Goal: Check status: Check status

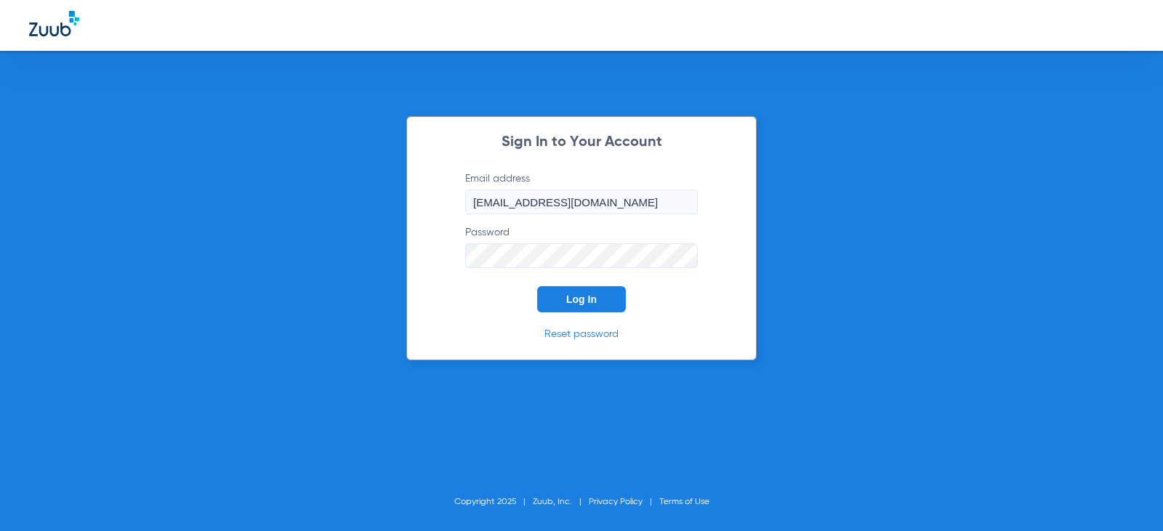
click at [604, 302] on button "Log In" at bounding box center [581, 299] width 89 height 26
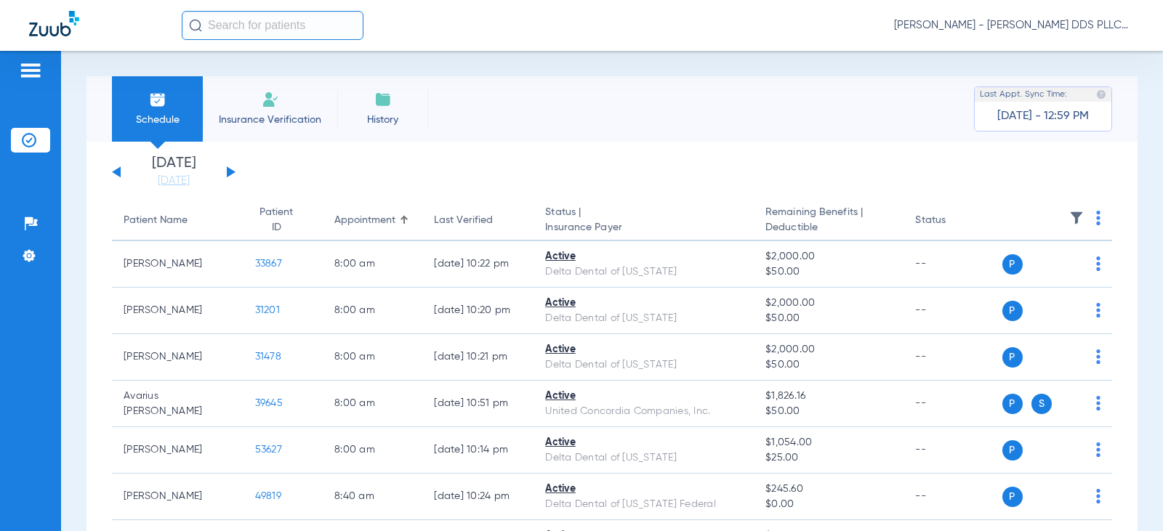
click at [227, 169] on button at bounding box center [231, 171] width 9 height 11
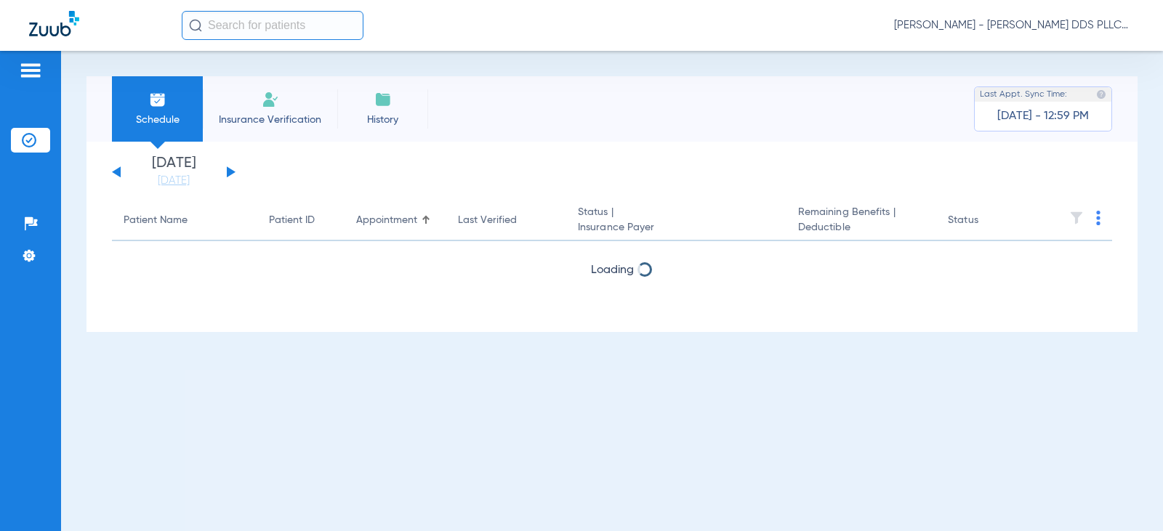
click at [227, 169] on button at bounding box center [231, 171] width 9 height 11
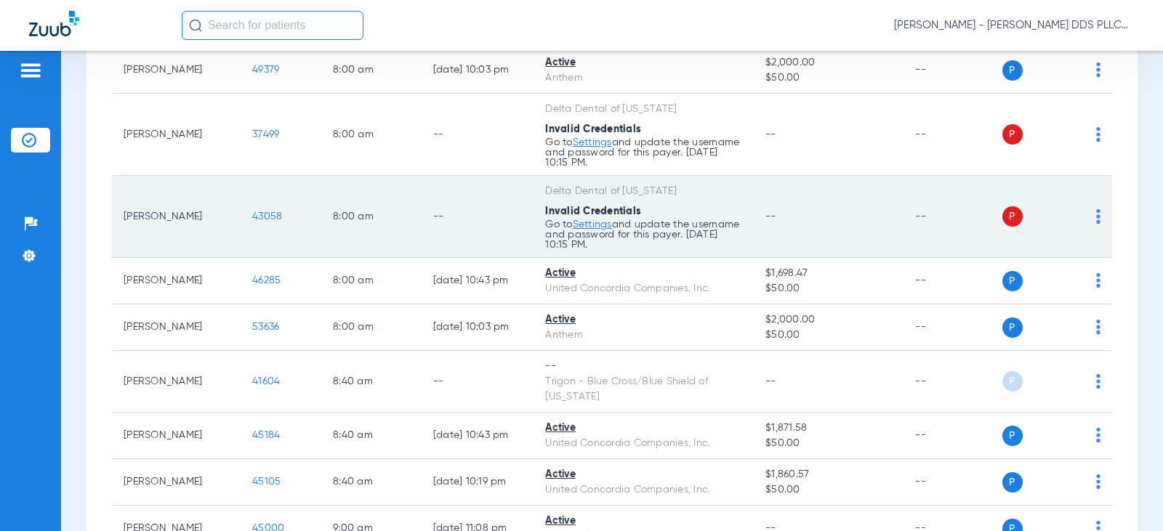
scroll to position [291, 0]
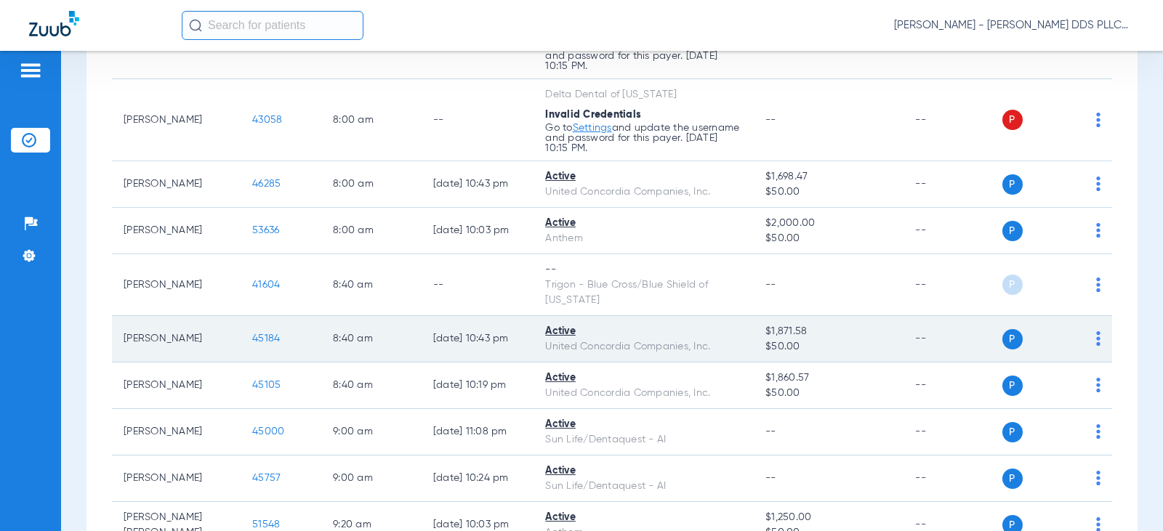
click at [259, 339] on span "45184" at bounding box center [266, 339] width 28 height 10
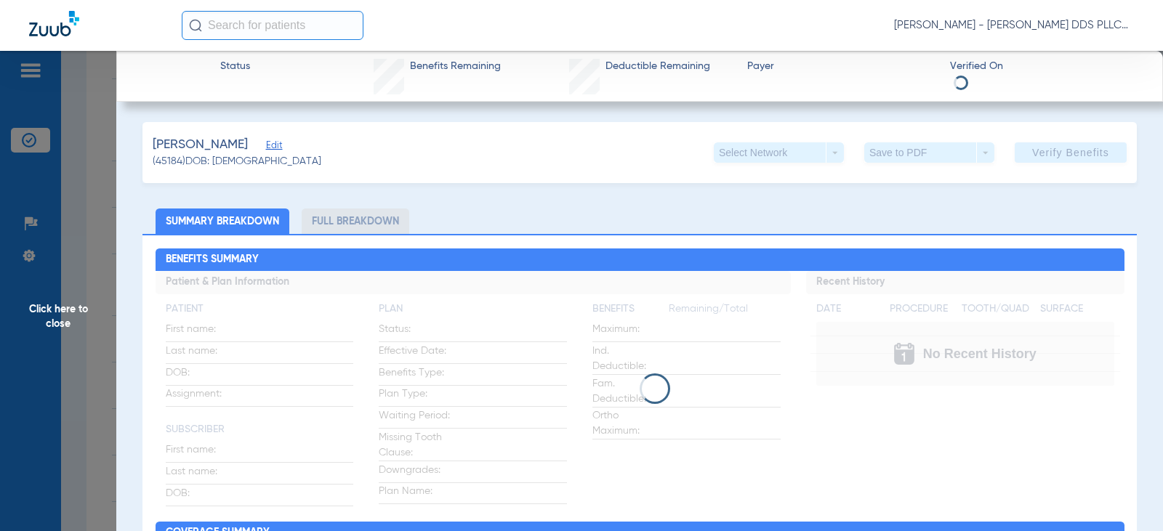
click at [358, 224] on li "Full Breakdown" at bounding box center [356, 221] width 108 height 25
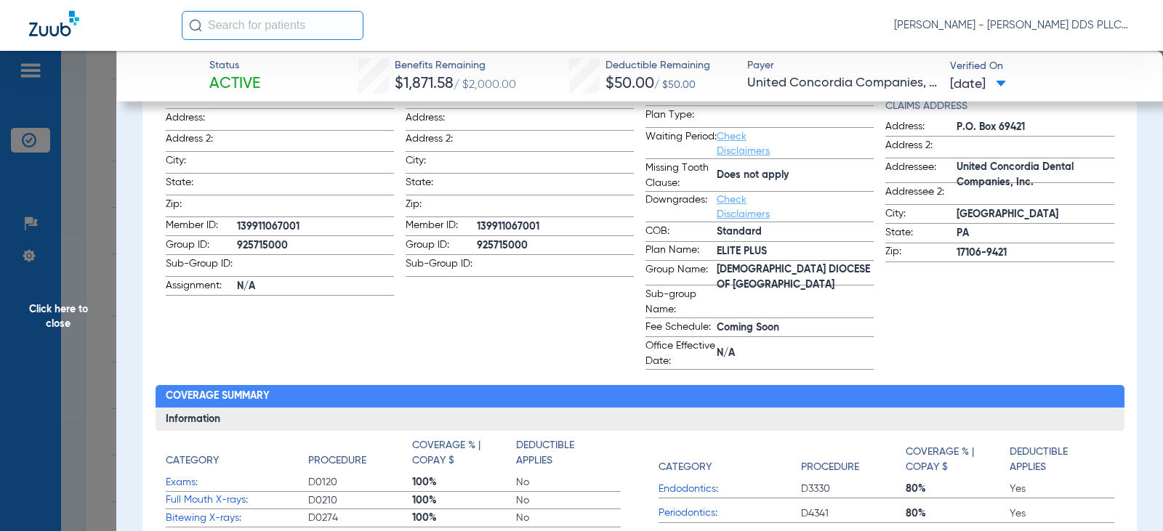
click at [68, 315] on span "Click here to close" at bounding box center [58, 316] width 116 height 531
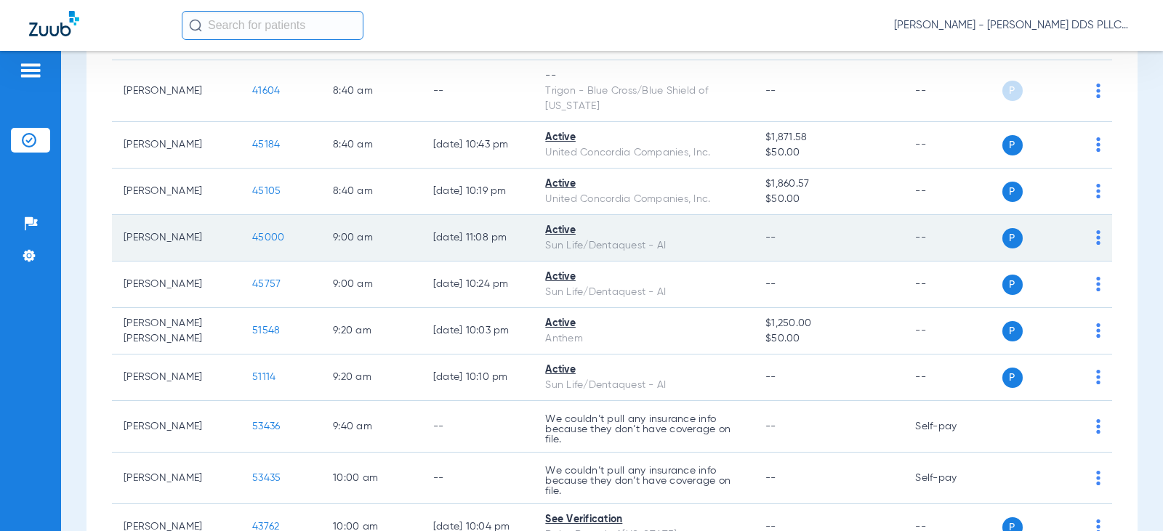
scroll to position [581, 0]
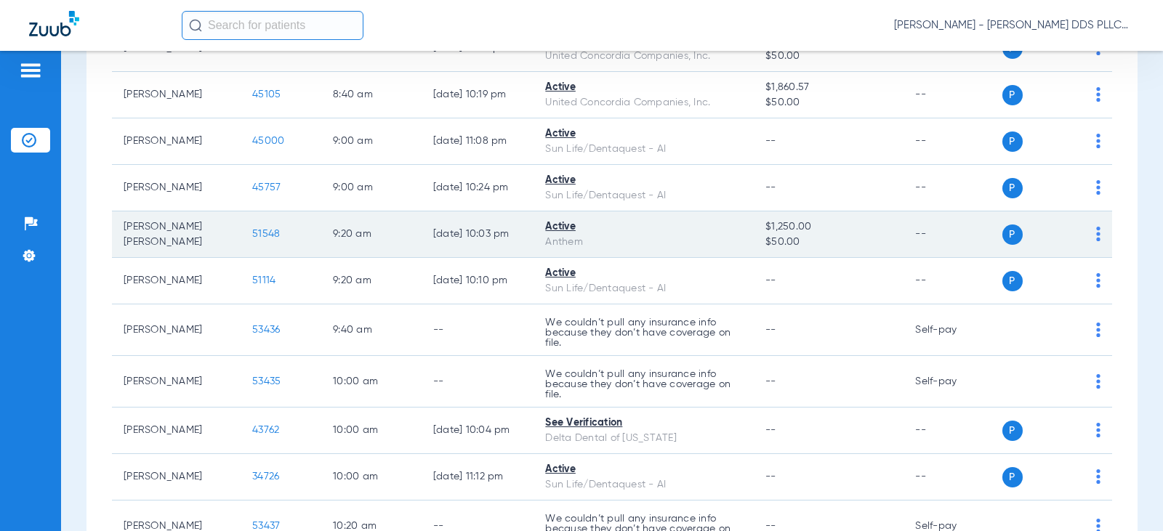
click at [252, 240] on td "51548" at bounding box center [281, 234] width 81 height 47
click at [252, 233] on span "51548" at bounding box center [266, 234] width 28 height 10
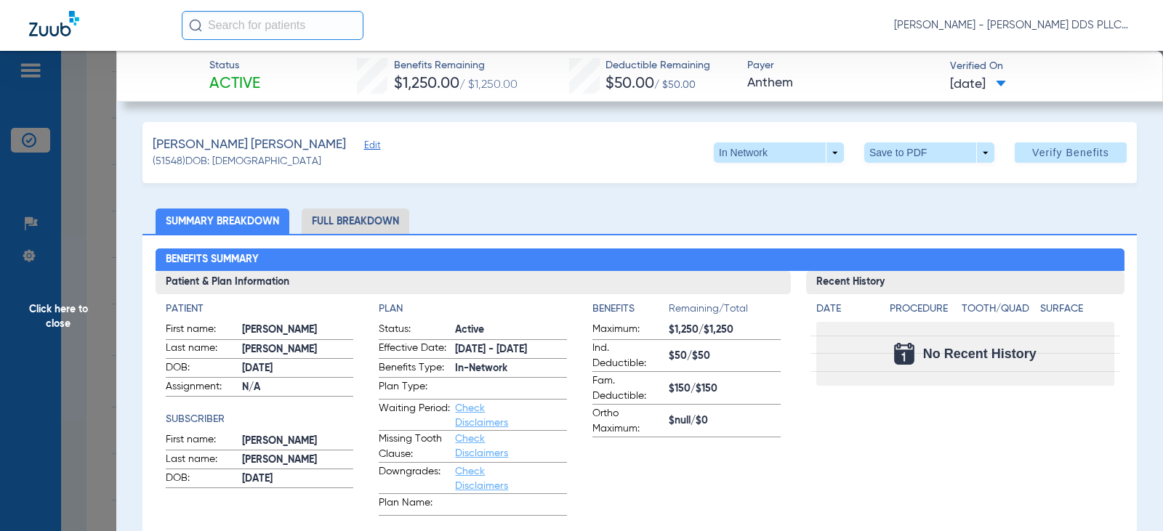
click at [365, 225] on li "Full Breakdown" at bounding box center [356, 221] width 108 height 25
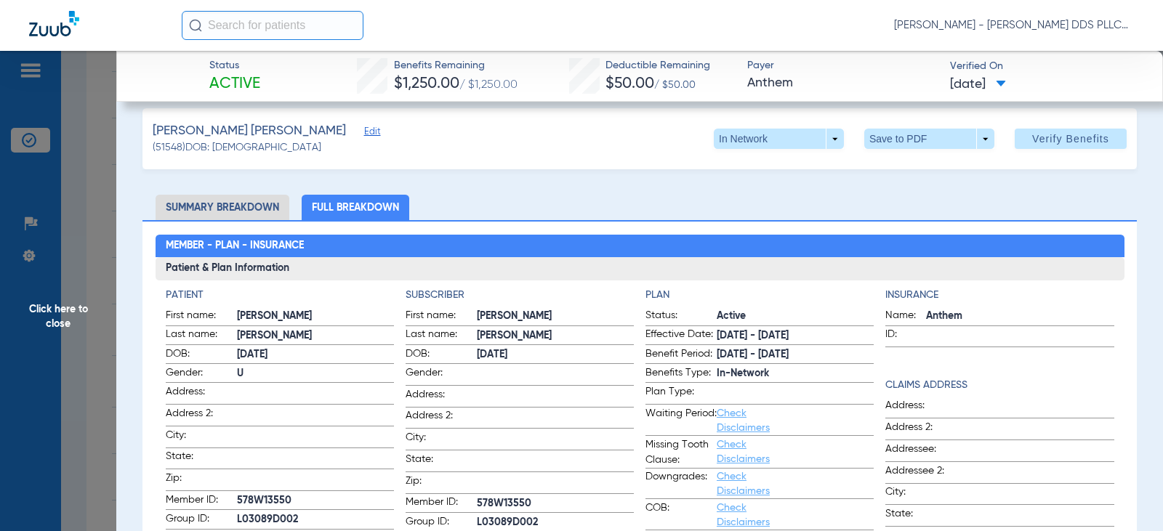
scroll to position [0, 0]
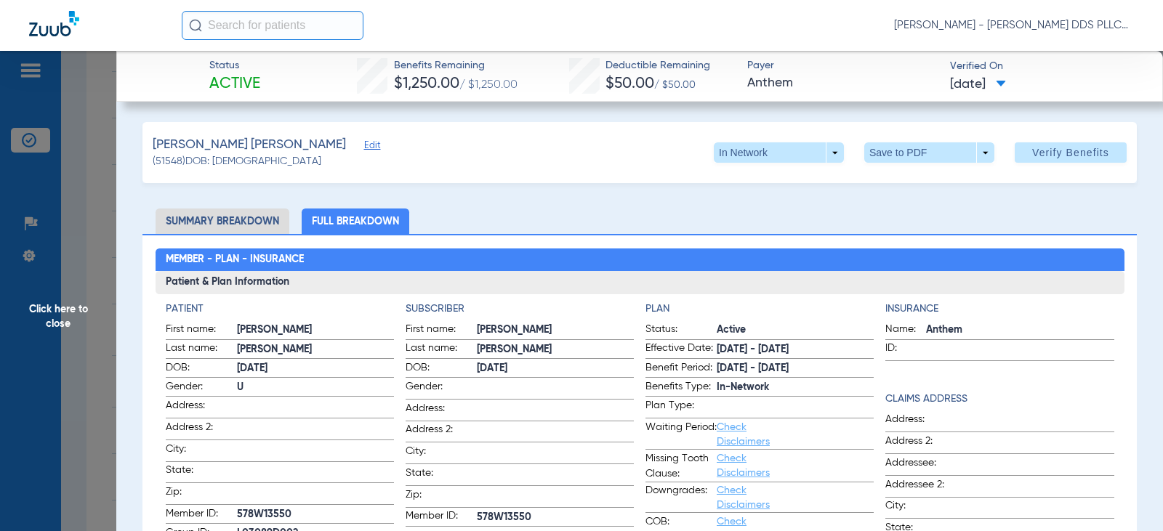
click at [80, 314] on span "Click here to close" at bounding box center [58, 316] width 116 height 531
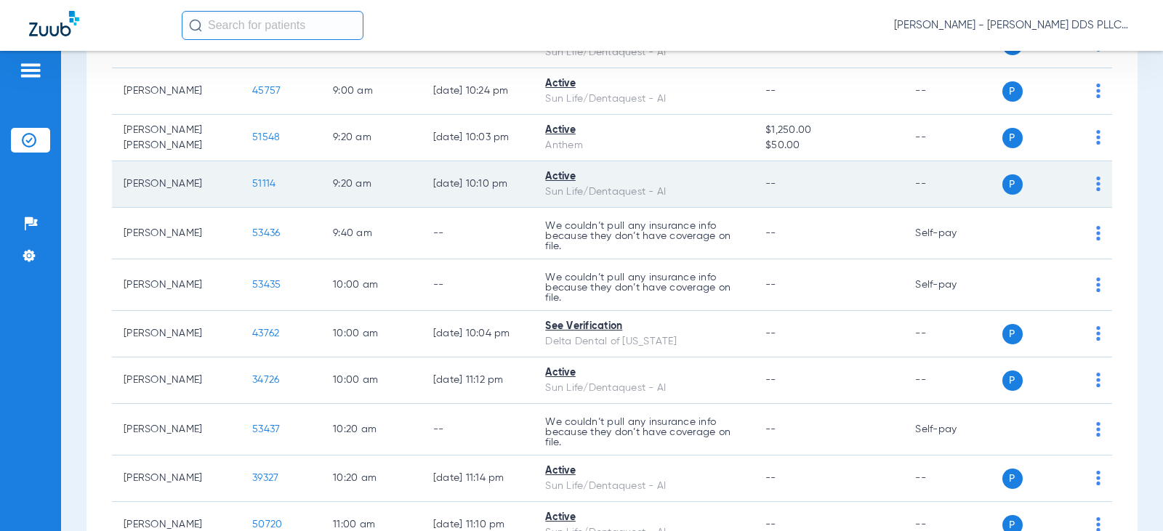
scroll to position [775, 0]
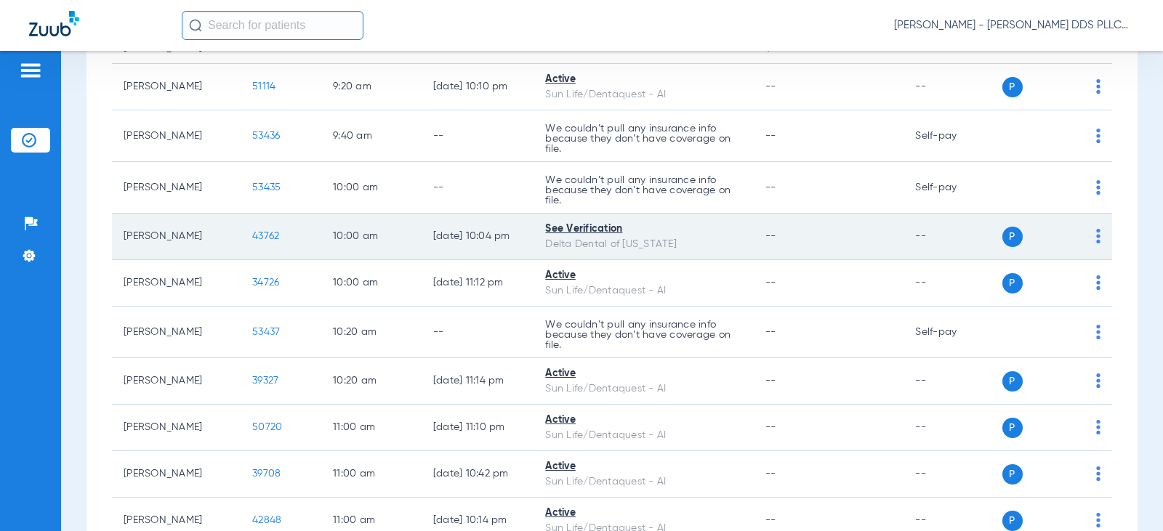
click at [253, 233] on span "43762" at bounding box center [265, 236] width 27 height 10
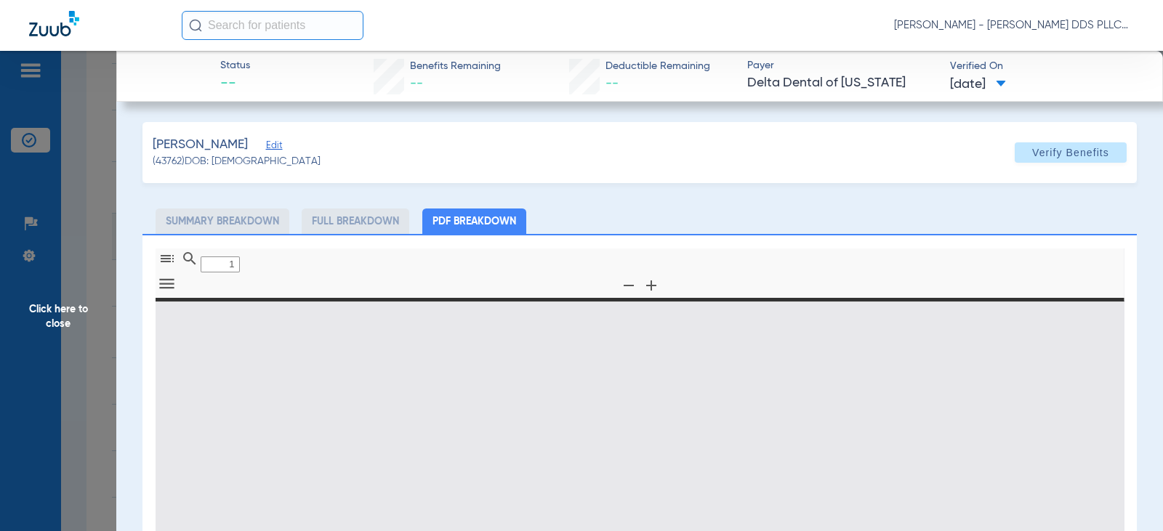
type input "0"
select select "page-width"
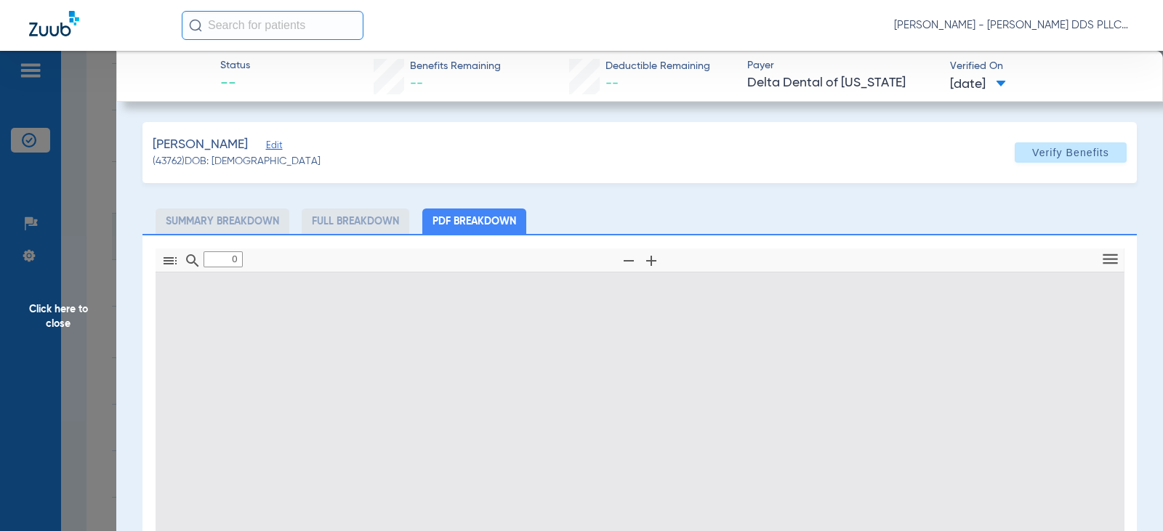
type input "1"
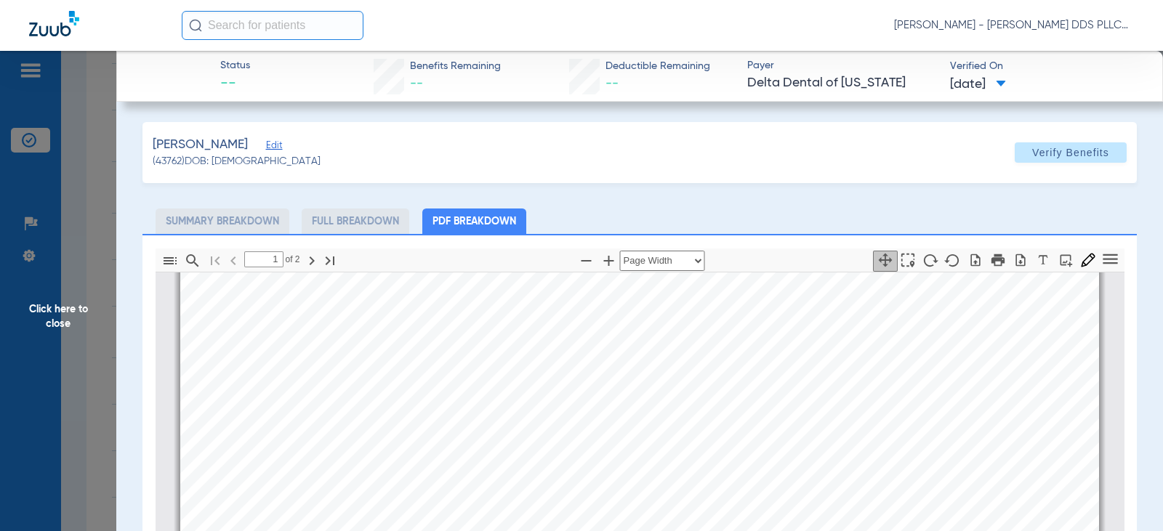
scroll to position [685, 0]
drag, startPoint x: 53, startPoint y: 310, endPoint x: 52, endPoint y: 303, distance: 7.4
click at [53, 310] on span "Click here to close" at bounding box center [58, 316] width 116 height 531
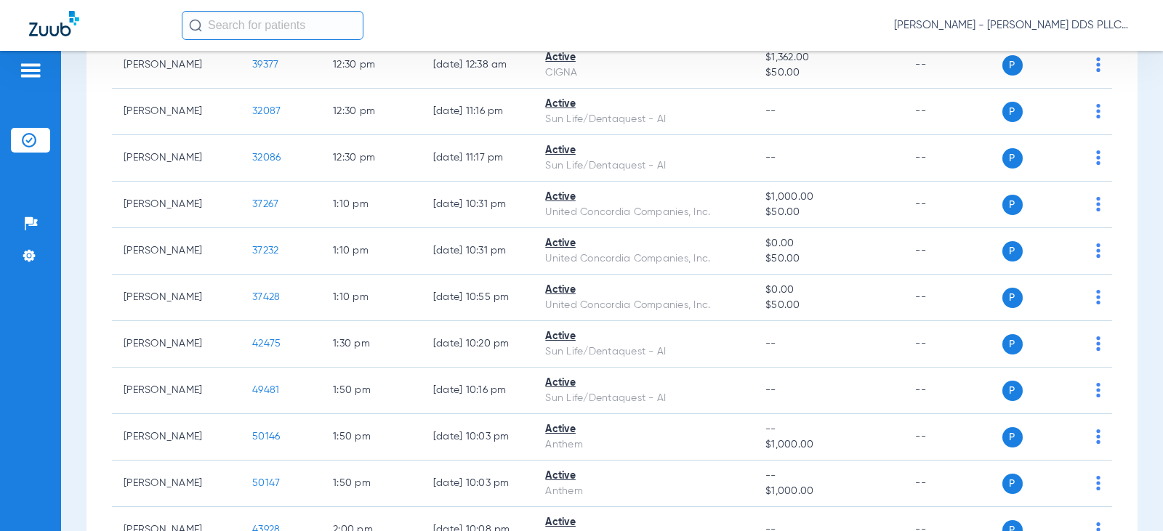
scroll to position [1453, 0]
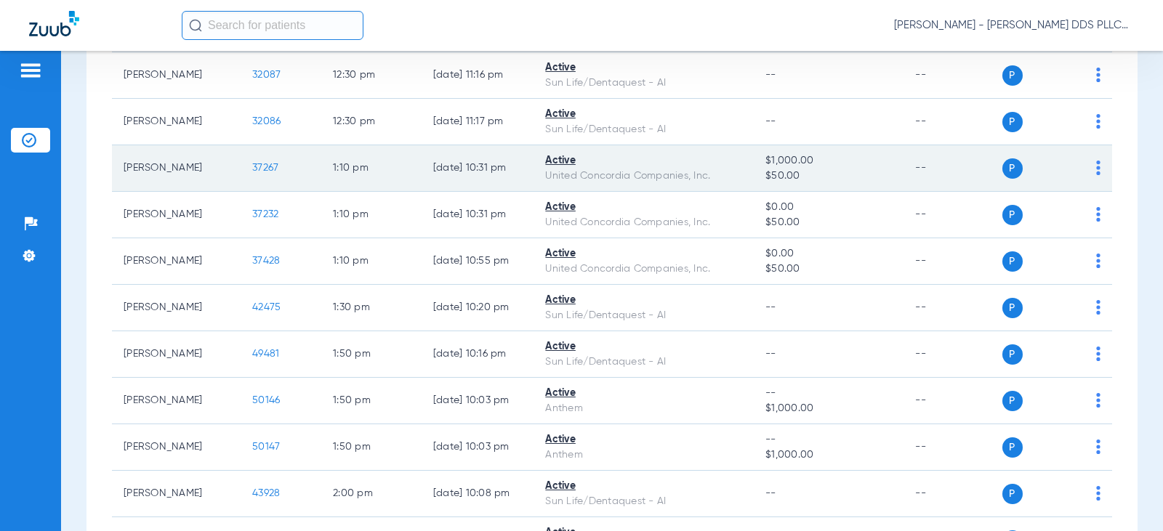
click at [259, 190] on td "37267" at bounding box center [281, 168] width 81 height 47
click at [259, 173] on span "37267" at bounding box center [265, 168] width 26 height 10
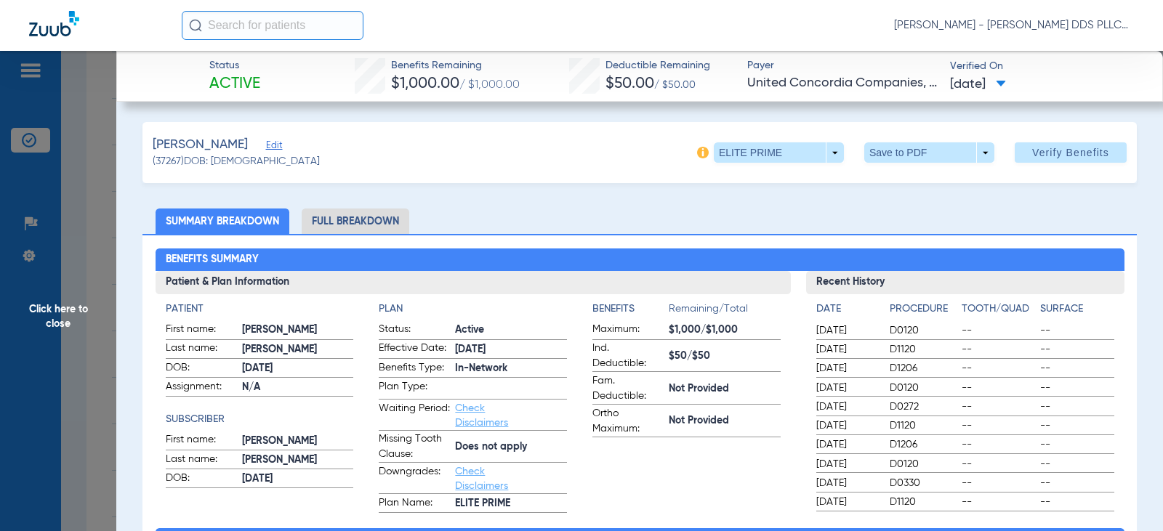
click at [341, 219] on li "Full Breakdown" at bounding box center [356, 221] width 108 height 25
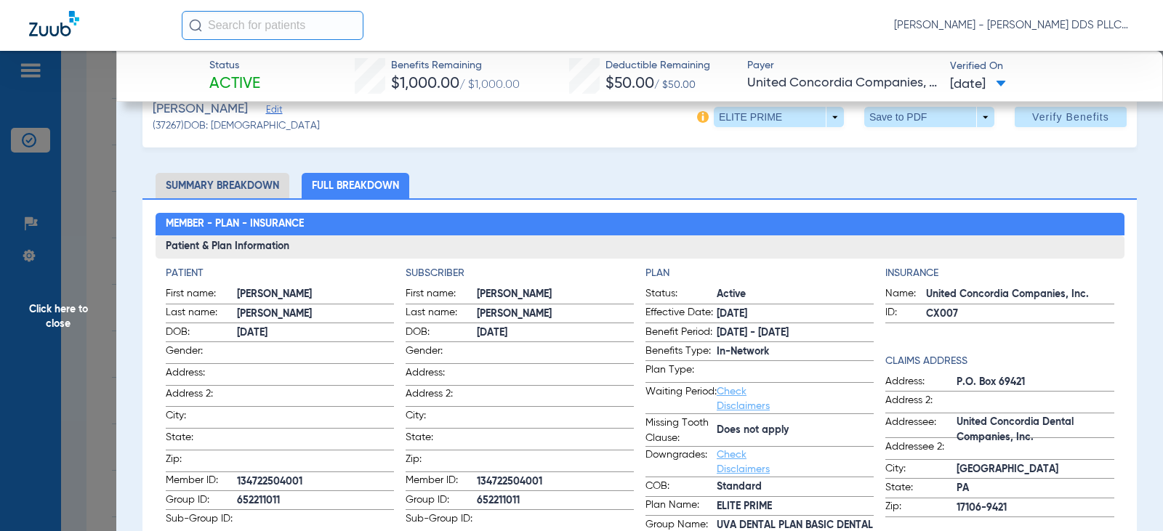
scroll to position [0, 0]
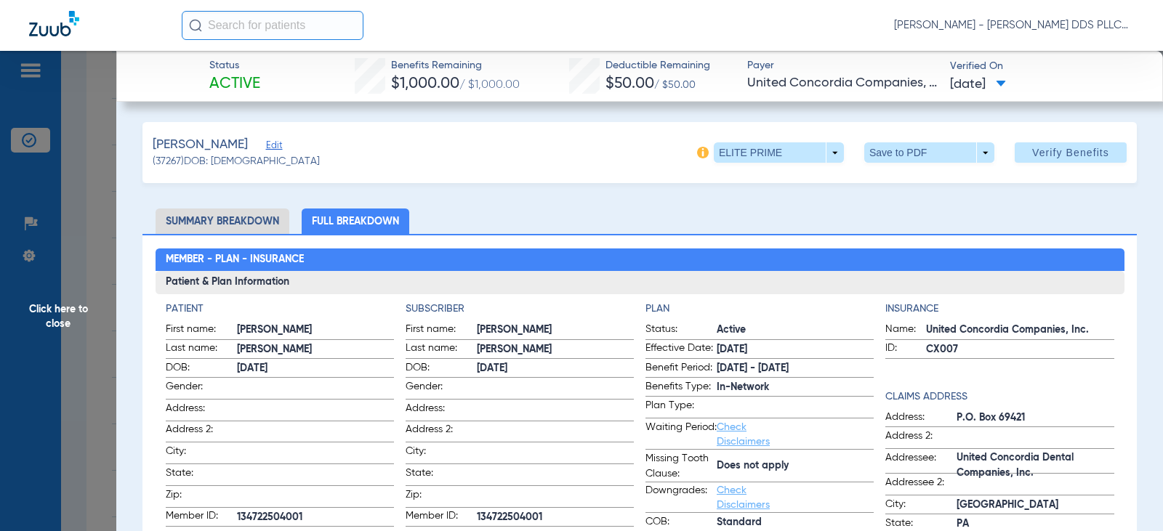
click at [59, 307] on span "Click here to close" at bounding box center [58, 316] width 116 height 531
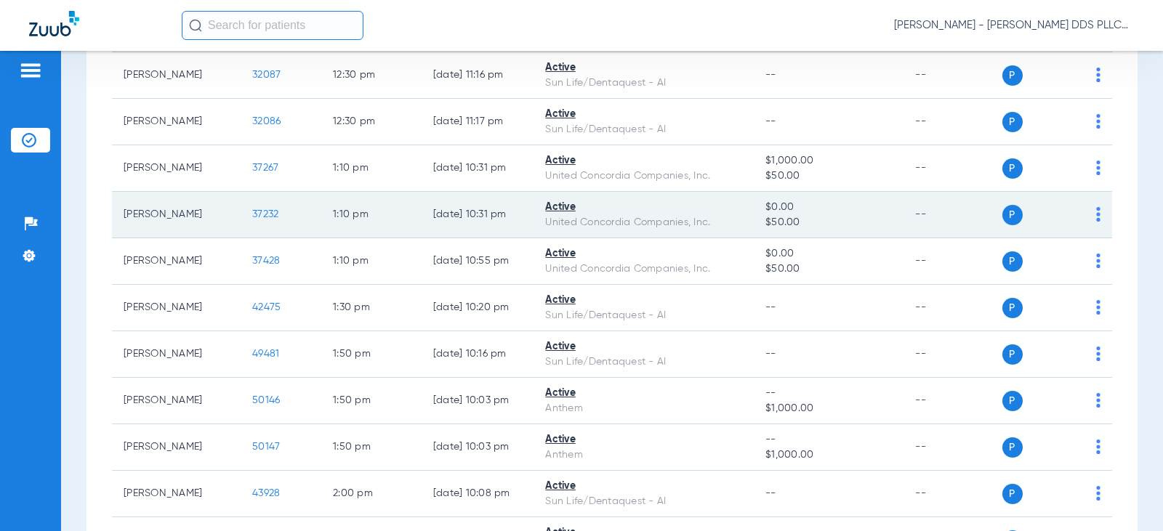
click at [262, 219] on span "37232" at bounding box center [265, 214] width 26 height 10
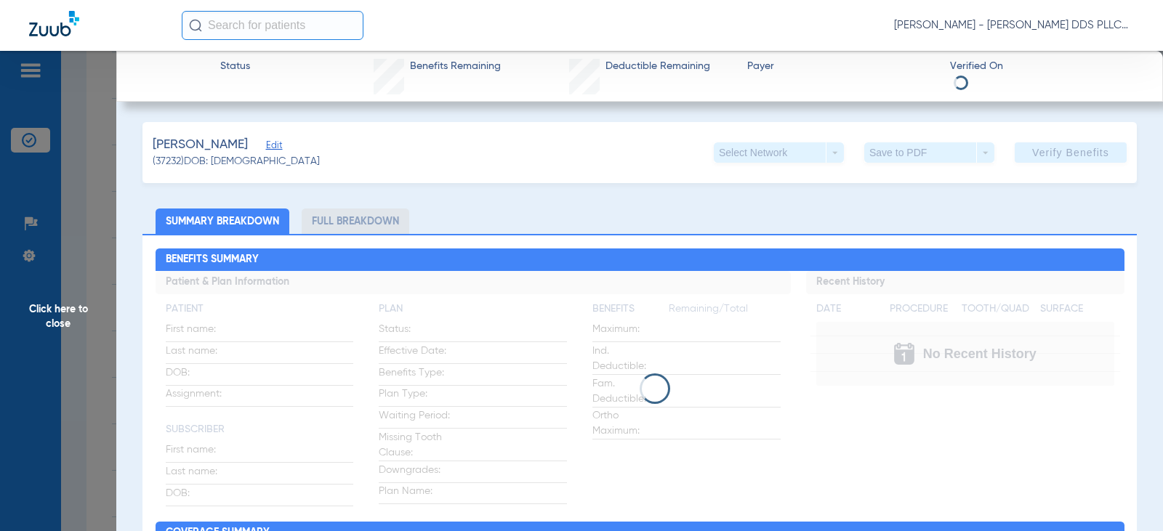
click at [342, 227] on li "Full Breakdown" at bounding box center [356, 221] width 108 height 25
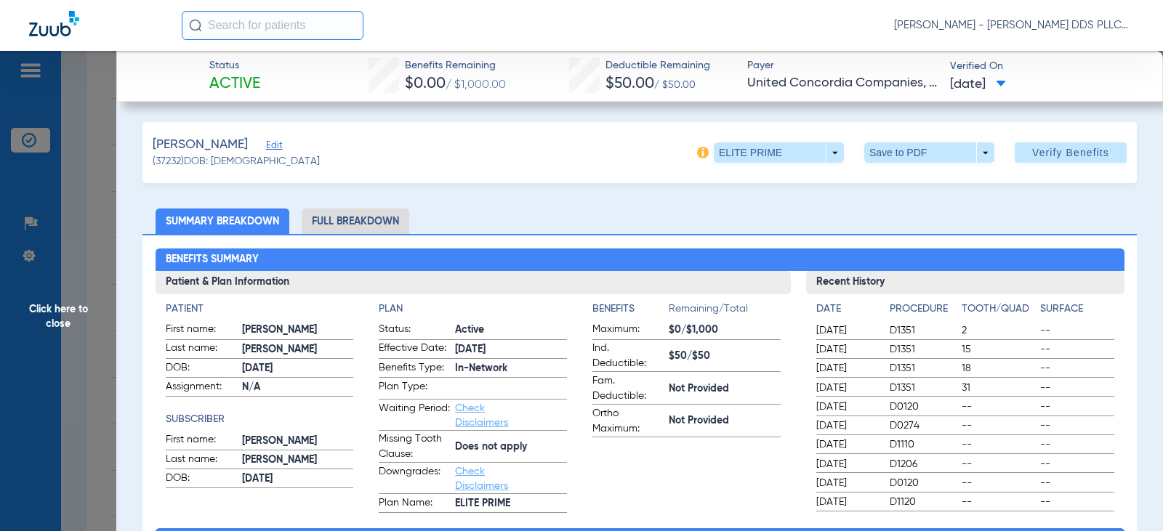
click at [48, 310] on span "Click here to close" at bounding box center [58, 316] width 116 height 531
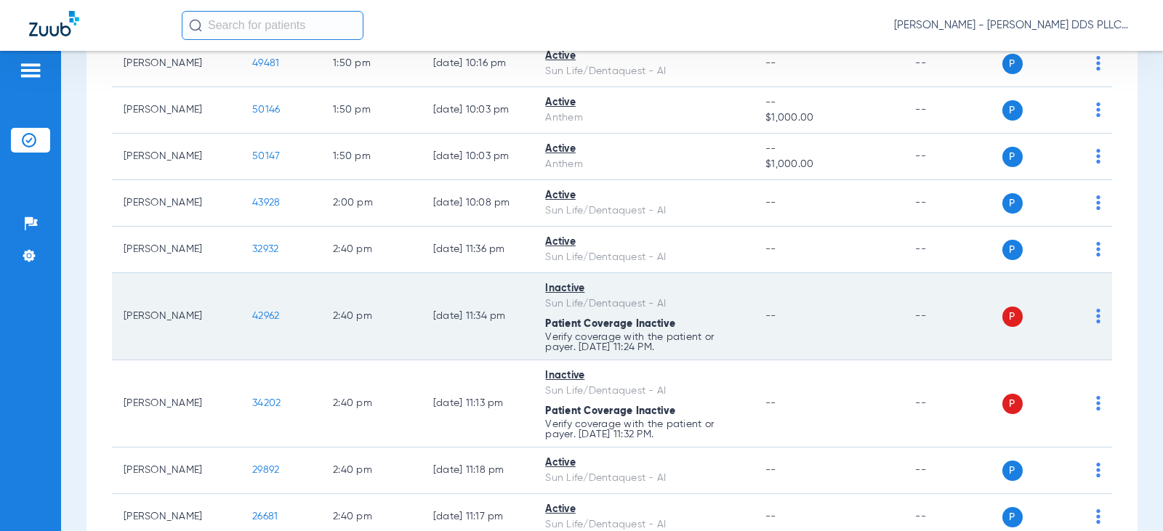
scroll to position [1841, 0]
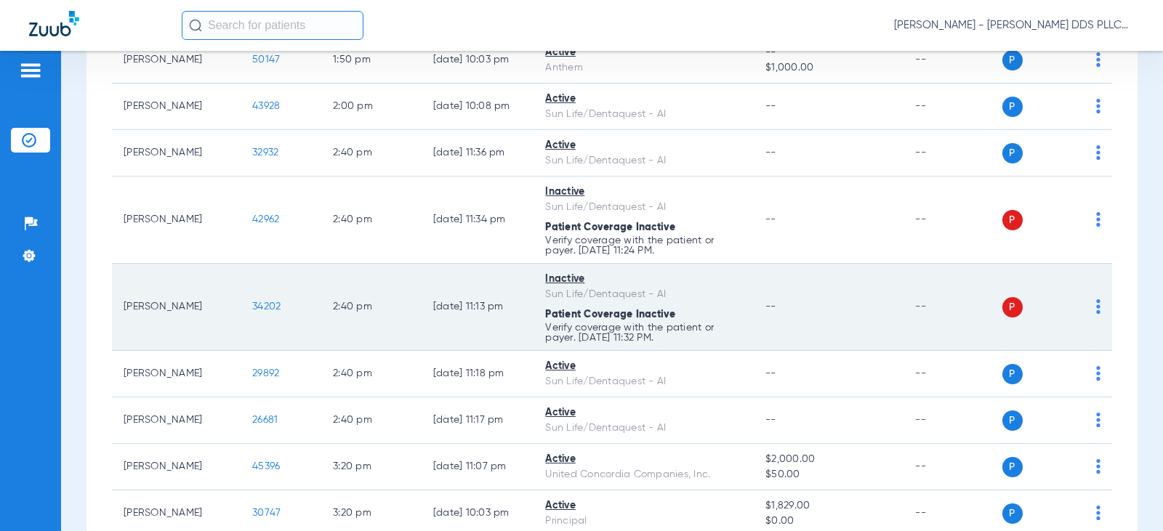
click at [255, 312] on span "34202" at bounding box center [266, 307] width 28 height 10
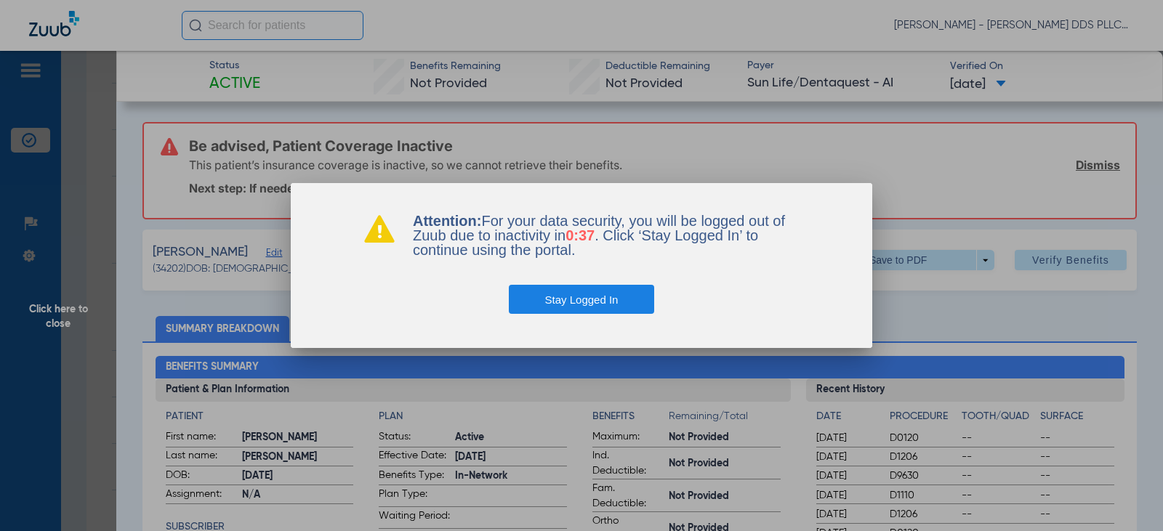
click at [550, 288] on button "Stay Logged In" at bounding box center [582, 299] width 146 height 29
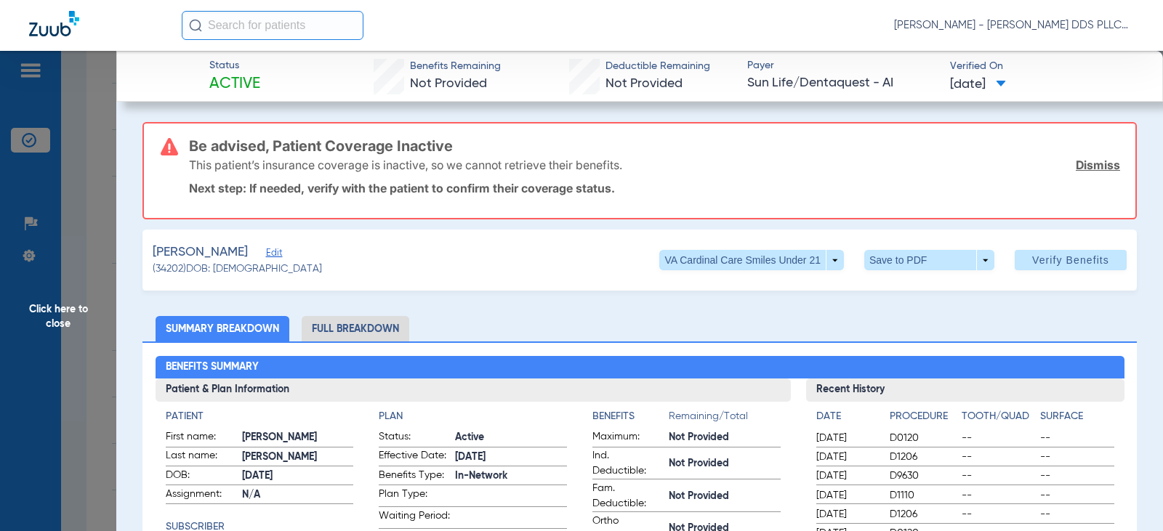
click at [41, 304] on span "Click here to close" at bounding box center [58, 316] width 116 height 531
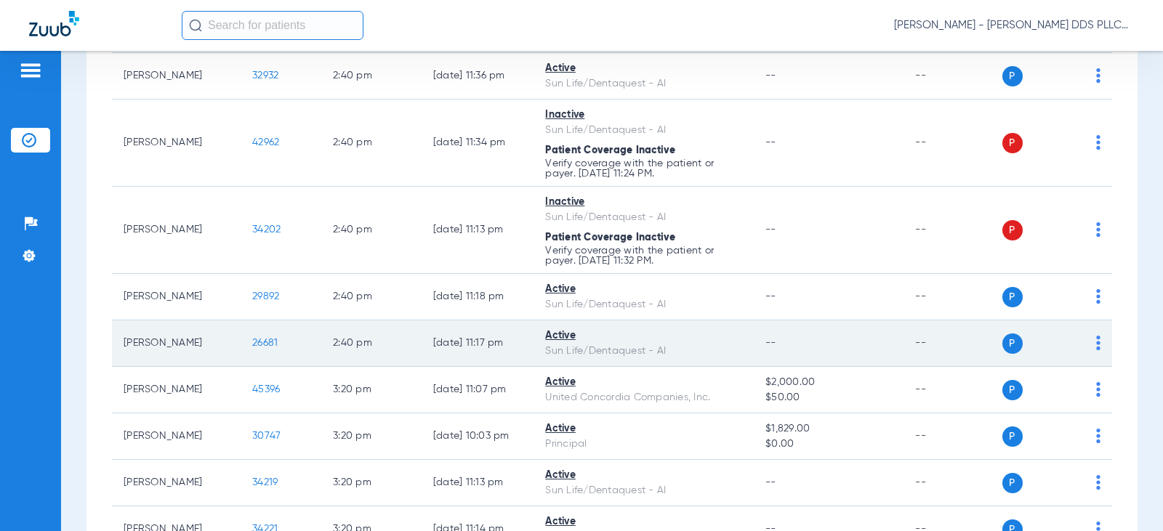
scroll to position [2035, 0]
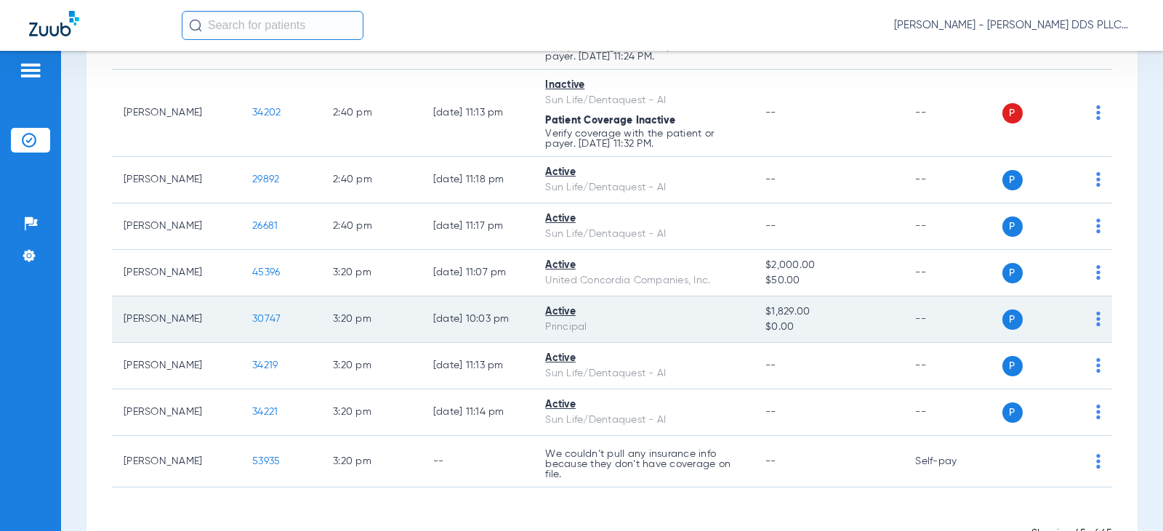
click at [258, 324] on span "30747" at bounding box center [266, 319] width 28 height 10
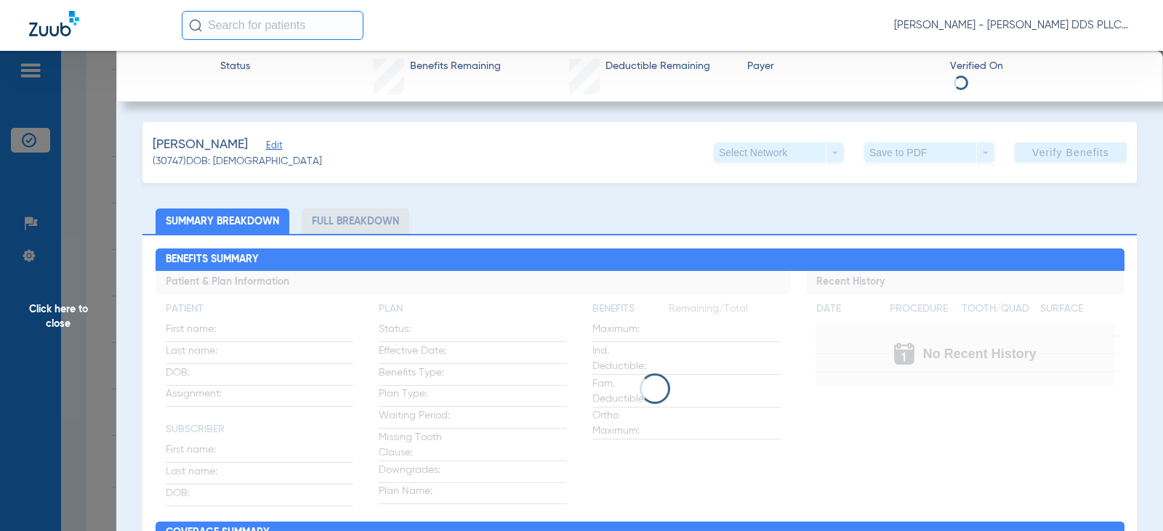
click at [378, 222] on li "Full Breakdown" at bounding box center [356, 221] width 108 height 25
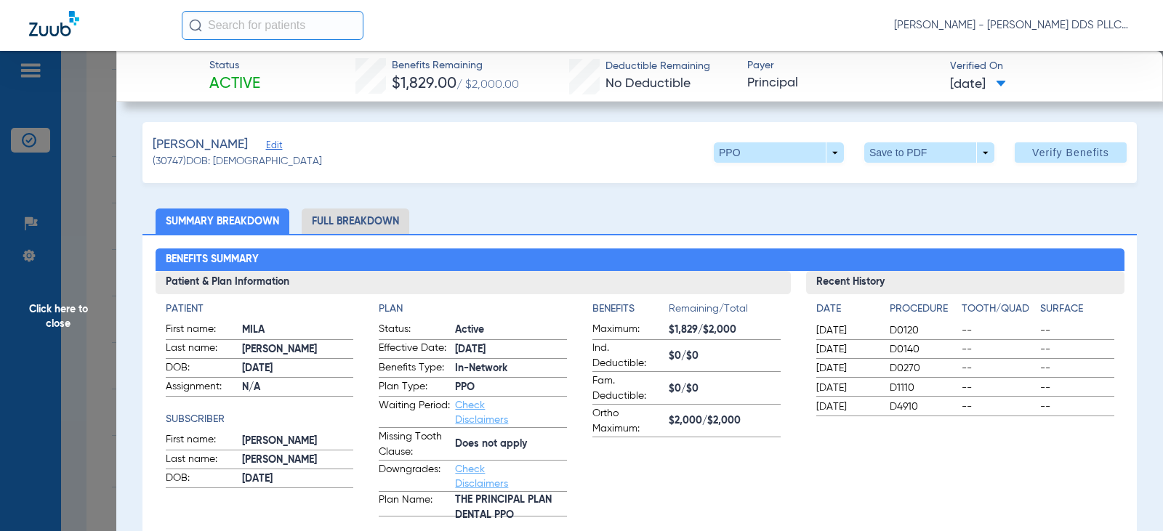
click at [378, 223] on li "Full Breakdown" at bounding box center [356, 221] width 108 height 25
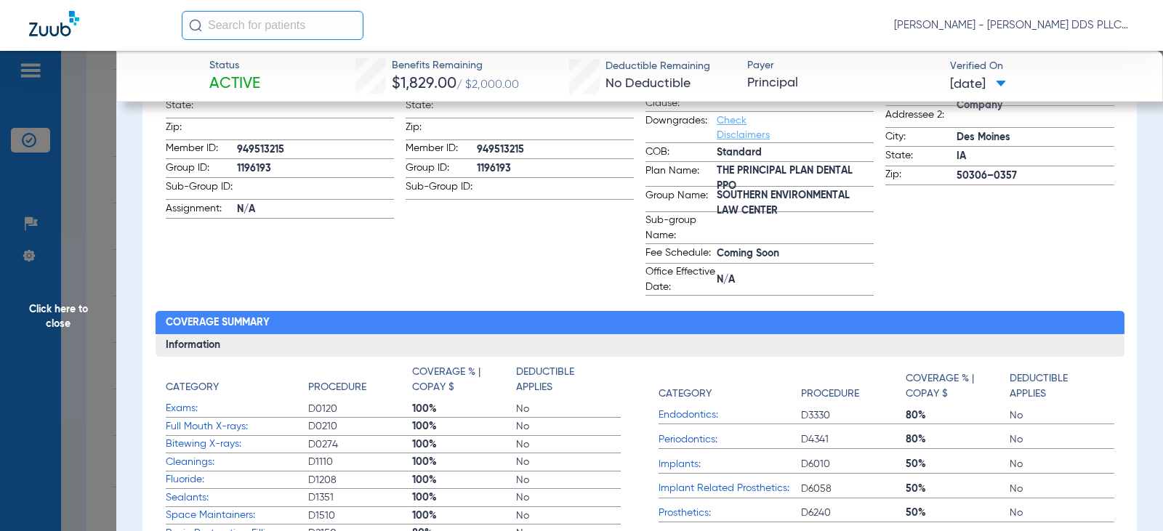
scroll to position [485, 0]
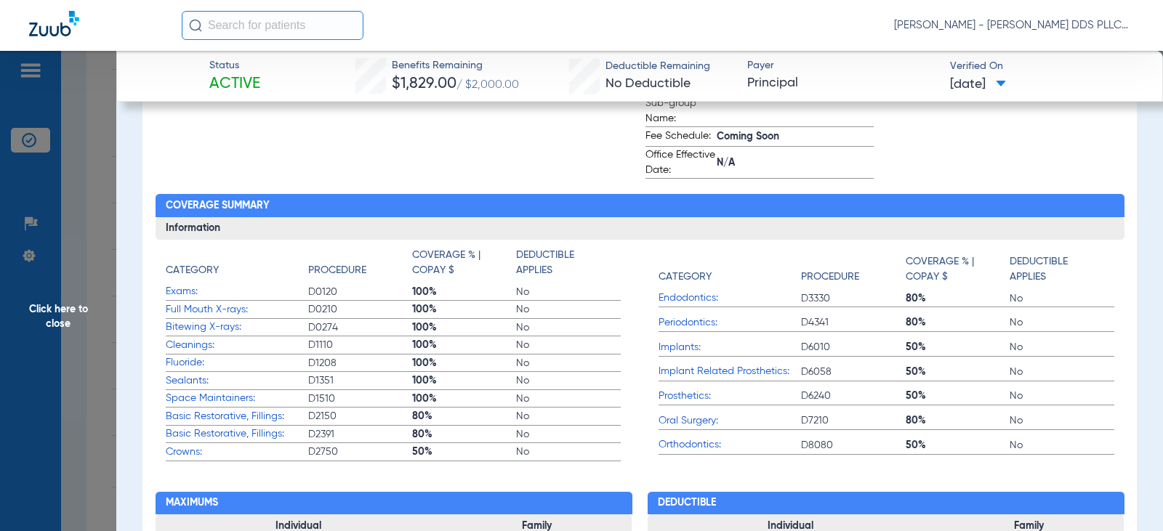
click at [73, 312] on span "Click here to close" at bounding box center [58, 316] width 116 height 531
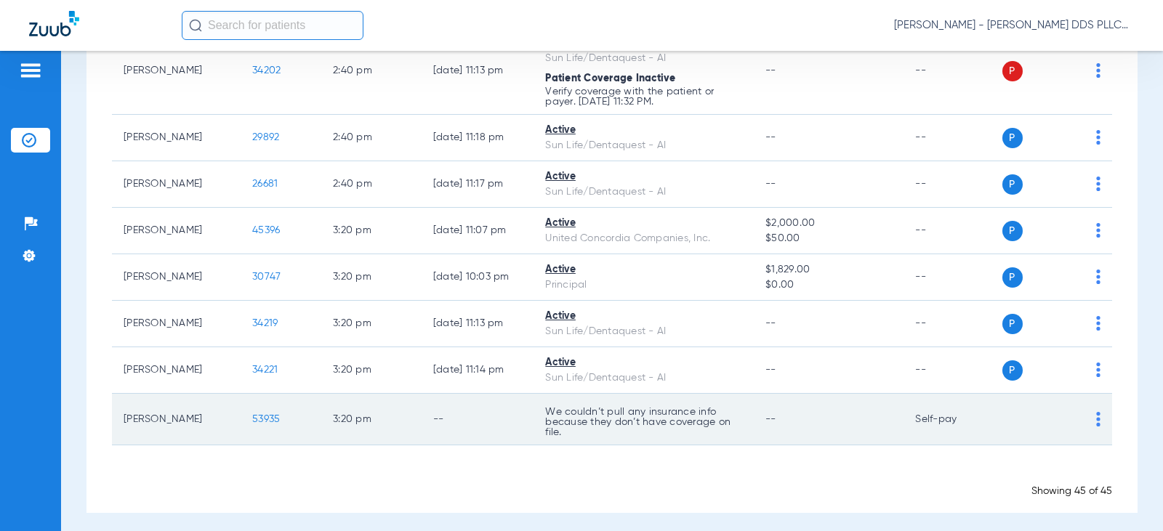
scroll to position [2099, 0]
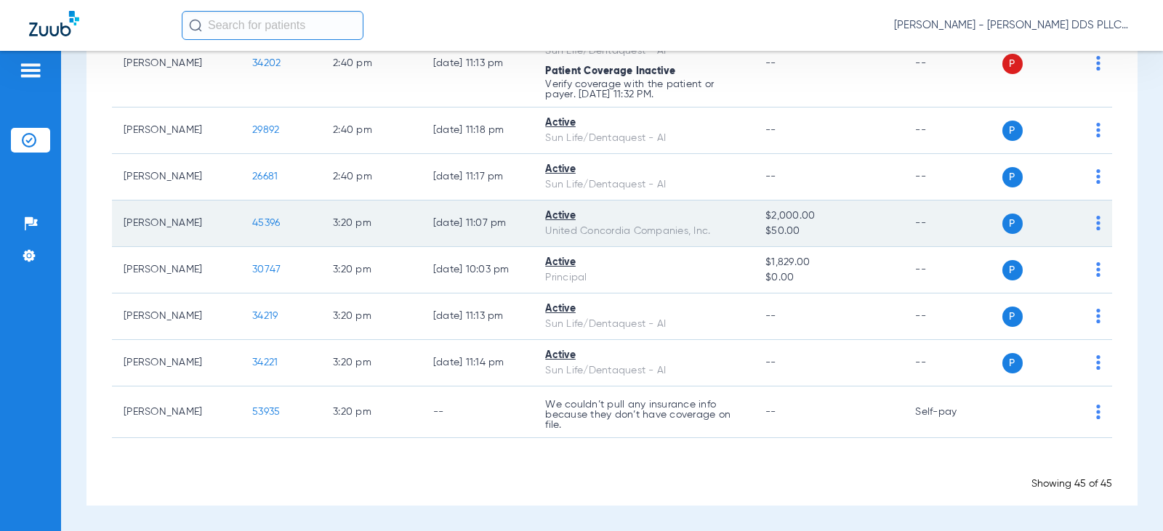
click at [257, 222] on span "45396" at bounding box center [266, 223] width 28 height 10
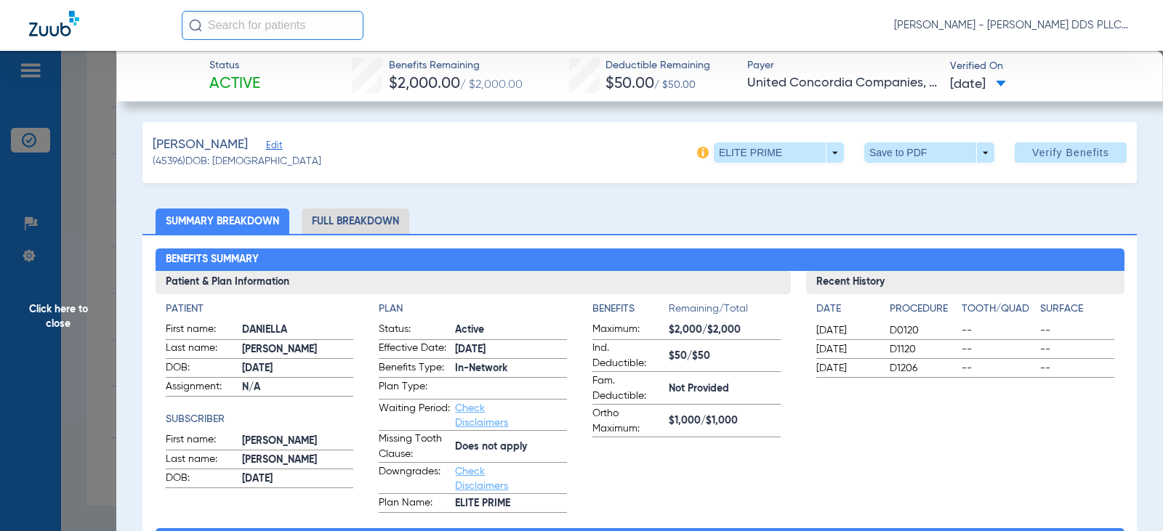
click at [349, 219] on li "Full Breakdown" at bounding box center [356, 221] width 108 height 25
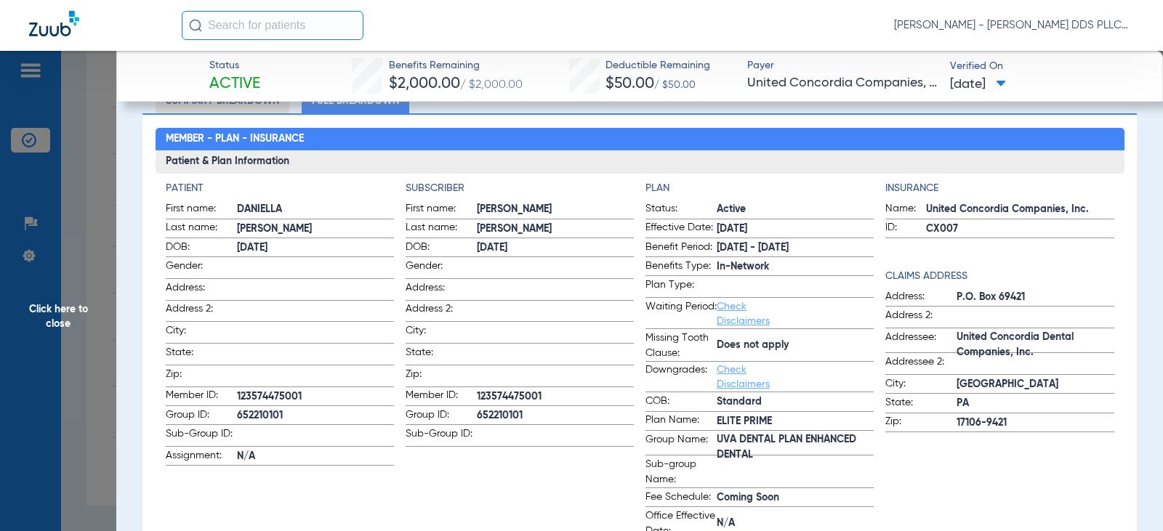
scroll to position [194, 0]
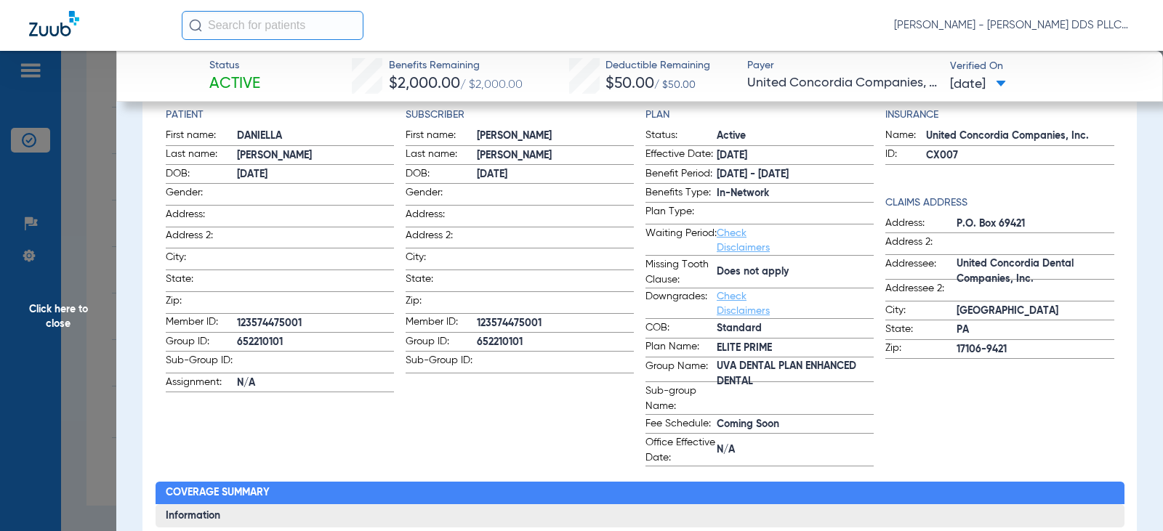
drag, startPoint x: 62, startPoint y: 307, endPoint x: 44, endPoint y: 292, distance: 23.3
click at [62, 307] on span "Click here to close" at bounding box center [58, 316] width 116 height 531
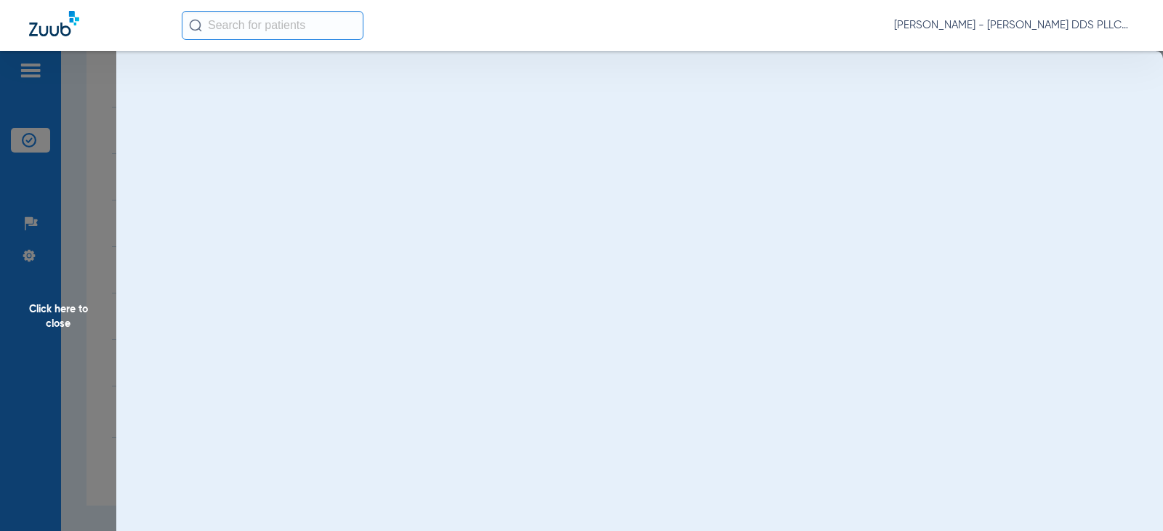
scroll to position [0, 0]
